Goal: Entertainment & Leisure: Consume media (video, audio)

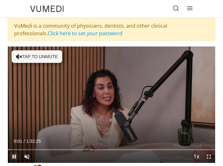
click at [15, 156] on span "Video Player" at bounding box center [14, 157] width 13 height 13
click at [27, 154] on span "Video Player" at bounding box center [26, 157] width 13 height 13
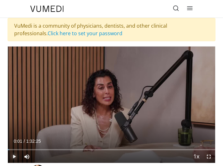
click at [13, 155] on span "Video Player" at bounding box center [14, 157] width 13 height 13
click at [208, 155] on span "Video Player" at bounding box center [208, 157] width 13 height 13
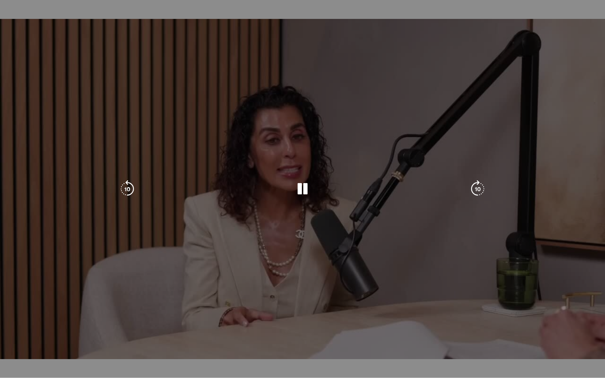
click at [222, 166] on video-js "**********" at bounding box center [302, 189] width 605 height 378
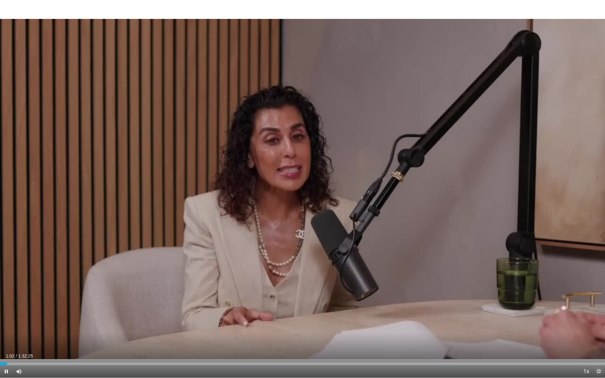
click at [222, 166] on span "Video Player" at bounding box center [598, 371] width 13 height 13
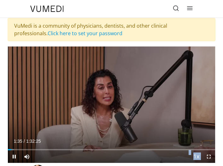
drag, startPoint x: 15, startPoint y: 149, endPoint x: -30, endPoint y: 190, distance: 60.7
click at [0, 166] on html "Specialties Adult & Family Medicine Allergy, [MEDICAL_DATA], Immunology Anesthe…" at bounding box center [111, 83] width 223 height 166
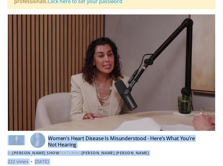
click at [201, 152] on div "By [PERSON_NAME] Show FEATURING [PERSON_NAME] , [PERSON_NAME]" at bounding box center [112, 154] width 208 height 6
